Goal: Information Seeking & Learning: Learn about a topic

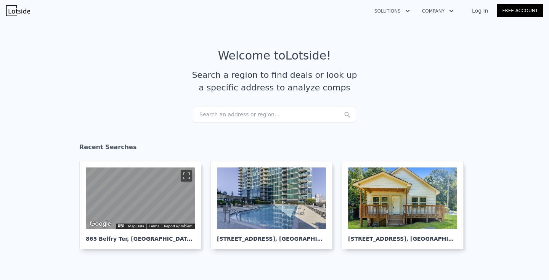
click at [213, 114] on div "Search an address or region..." at bounding box center [274, 114] width 163 height 17
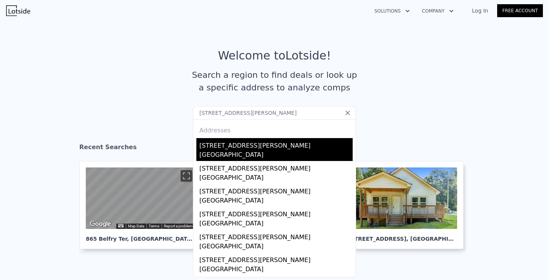
type input "[STREET_ADDRESS][PERSON_NAME]"
click at [258, 144] on div "[STREET_ADDRESS][PERSON_NAME]" at bounding box center [275, 144] width 153 height 12
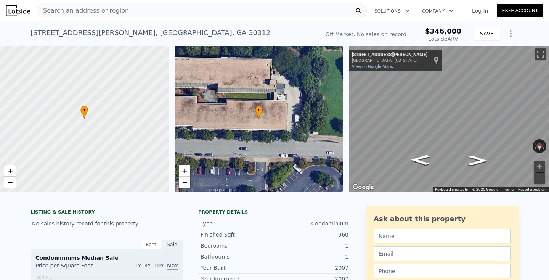
click at [186, 180] on span "−" at bounding box center [184, 182] width 5 height 10
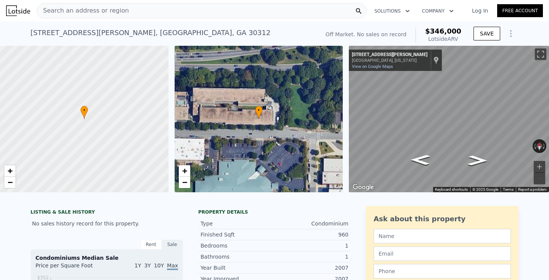
click at [186, 180] on span "−" at bounding box center [184, 182] width 5 height 10
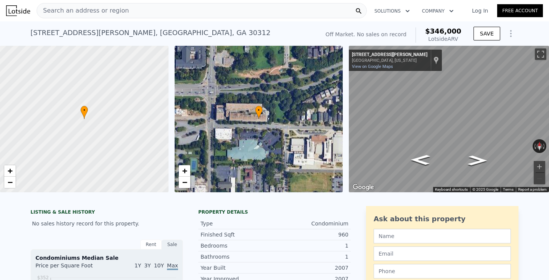
click at [186, 180] on span "−" at bounding box center [184, 182] width 5 height 10
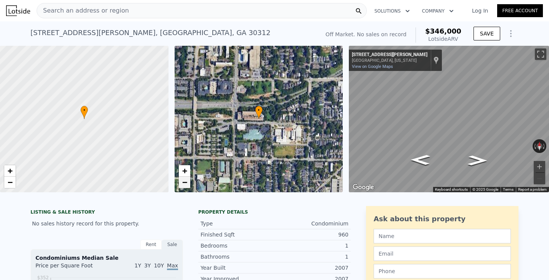
click at [186, 180] on span "−" at bounding box center [184, 182] width 5 height 10
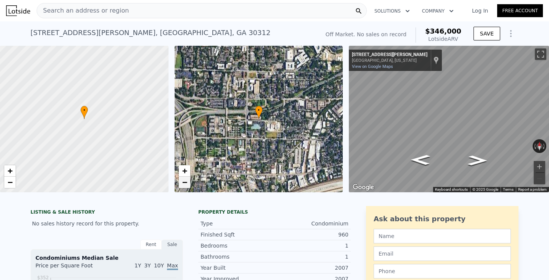
click at [186, 180] on span "−" at bounding box center [184, 182] width 5 height 10
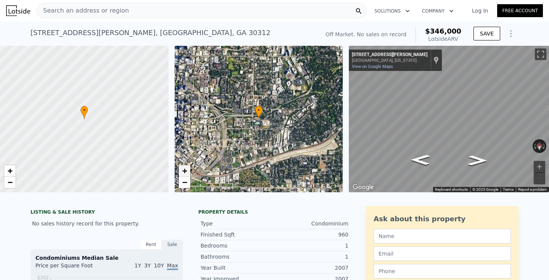
click at [186, 169] on span "+" at bounding box center [184, 171] width 5 height 10
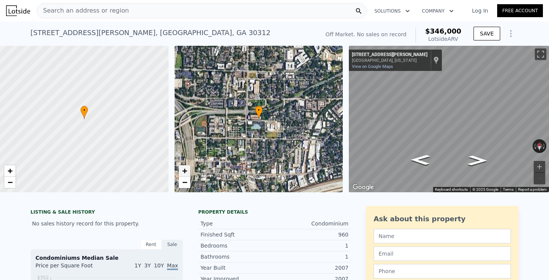
click at [186, 169] on span "+" at bounding box center [184, 171] width 5 height 10
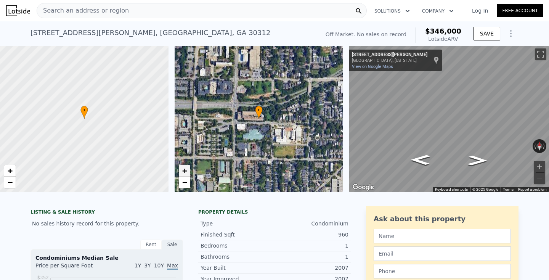
click at [186, 169] on span "+" at bounding box center [184, 171] width 5 height 10
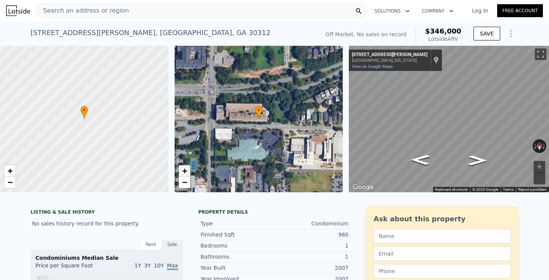
click at [186, 169] on span "+" at bounding box center [184, 171] width 5 height 10
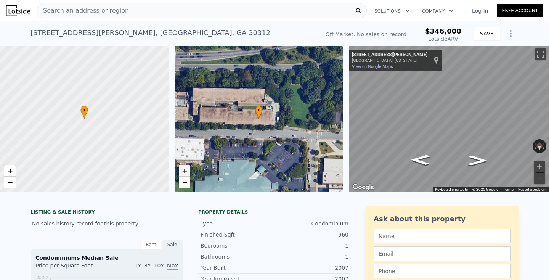
click at [186, 169] on span "+" at bounding box center [184, 171] width 5 height 10
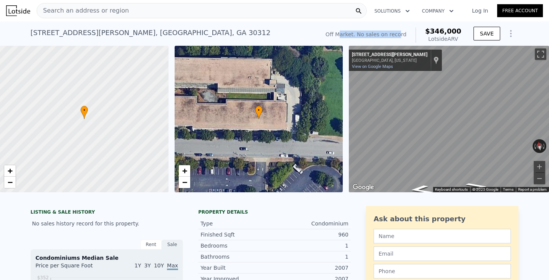
drag, startPoint x: 348, startPoint y: 35, endPoint x: 404, endPoint y: 31, distance: 56.2
click at [404, 31] on div "Off Market. No sales on record" at bounding box center [365, 34] width 81 height 8
click at [135, 10] on div "Search an address or region" at bounding box center [202, 10] width 330 height 15
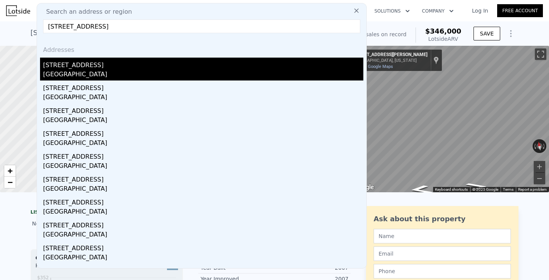
type input "[STREET_ADDRESS]"
click at [109, 66] on div "[STREET_ADDRESS]" at bounding box center [203, 64] width 320 height 12
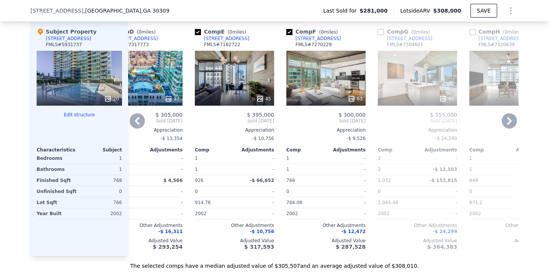
scroll to position [0, 320]
